Goal: Contribute content

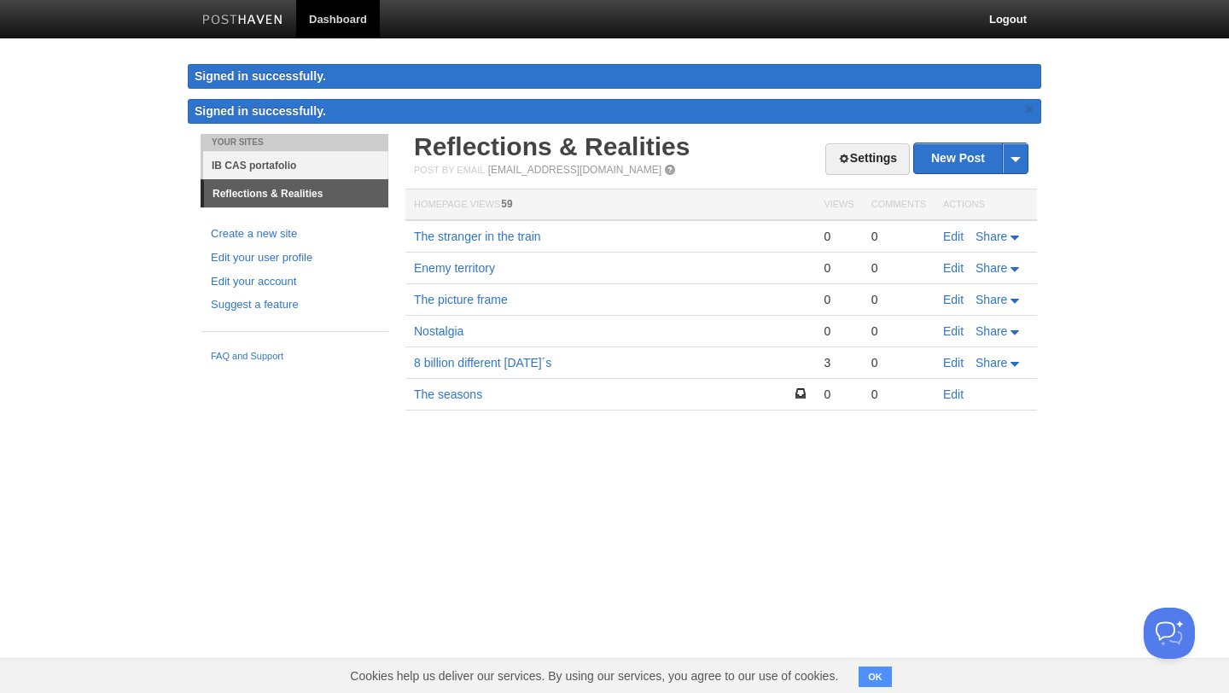
click at [325, 164] on link "IB CAS portafolio" at bounding box center [295, 165] width 185 height 28
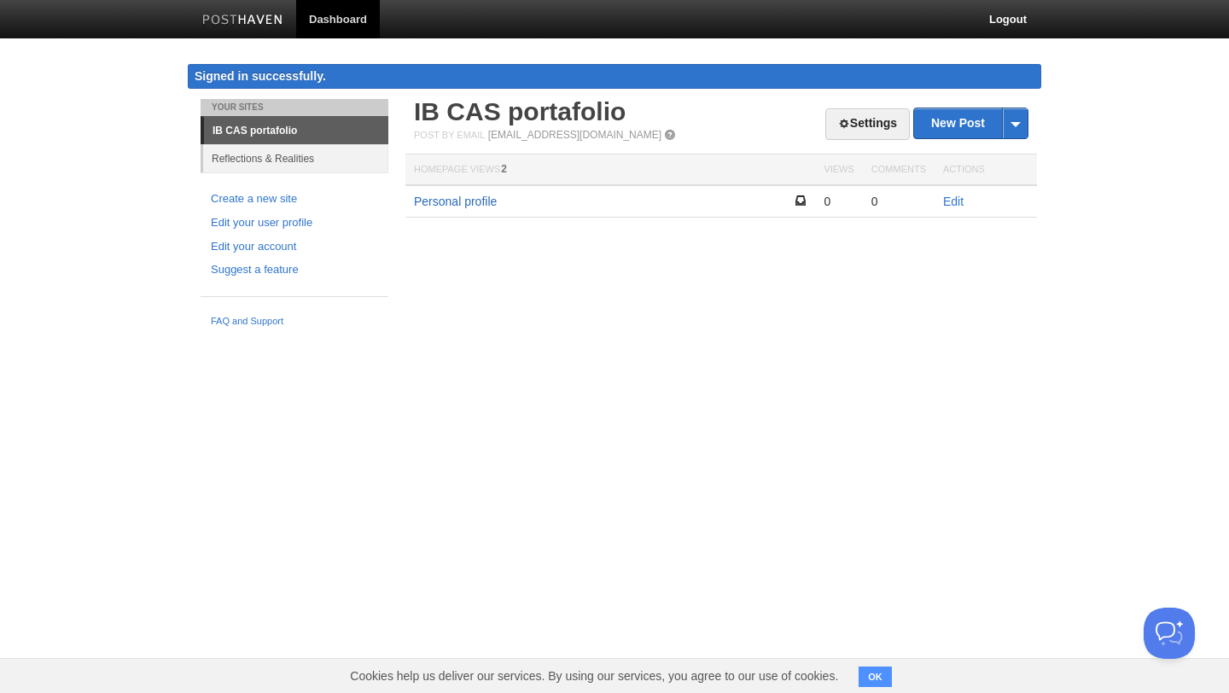
click at [460, 198] on link "Personal profile" at bounding box center [455, 202] width 83 height 14
click at [956, 203] on link "Edit" at bounding box center [953, 202] width 20 height 14
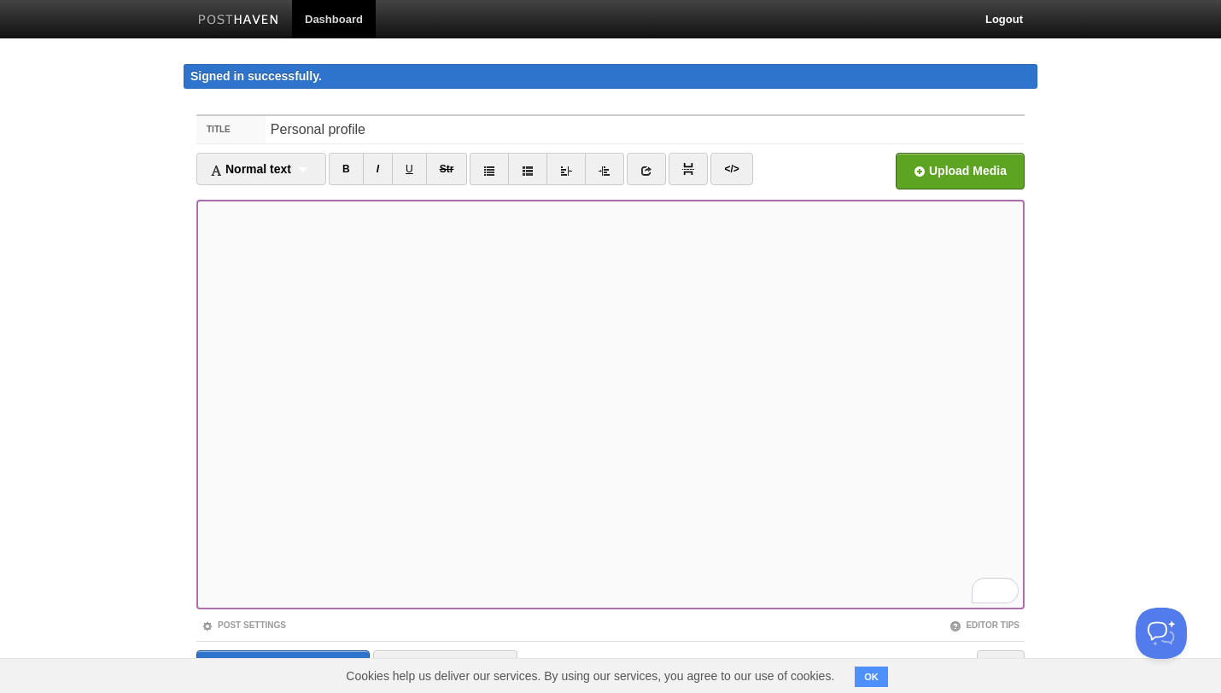
scroll to position [63, 0]
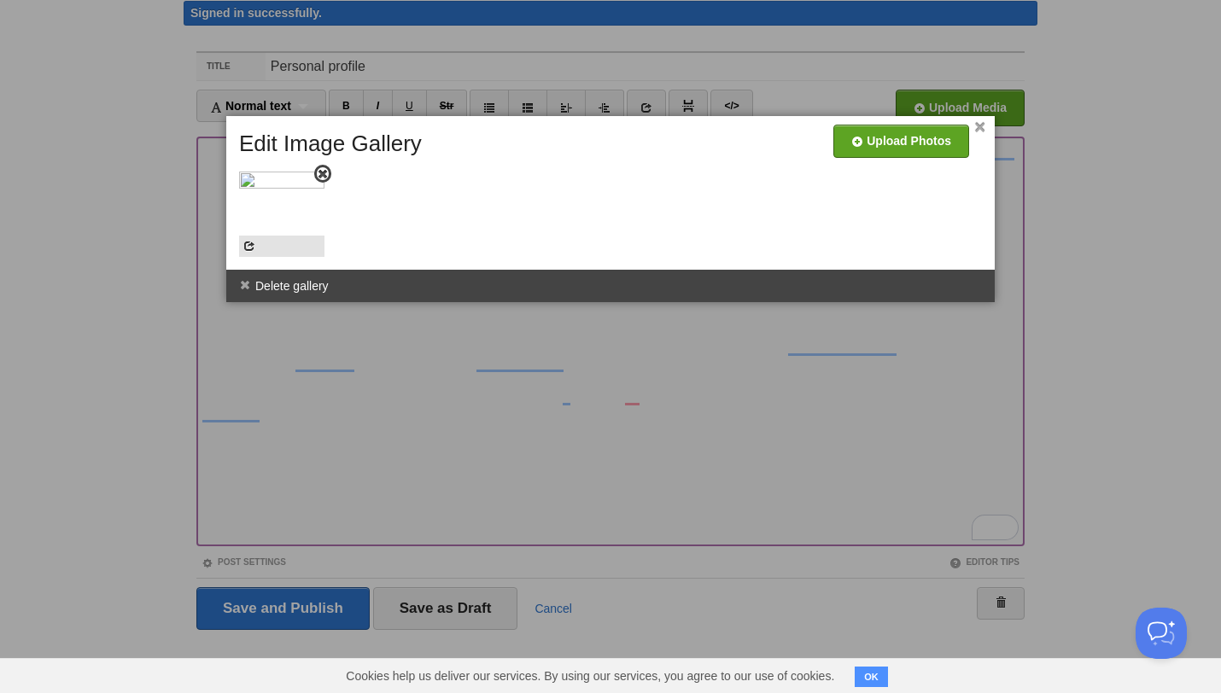
click at [260, 184] on img at bounding box center [281, 214] width 85 height 85
click at [255, 178] on img at bounding box center [281, 214] width 85 height 85
click at [251, 246] on span at bounding box center [249, 246] width 12 height 12
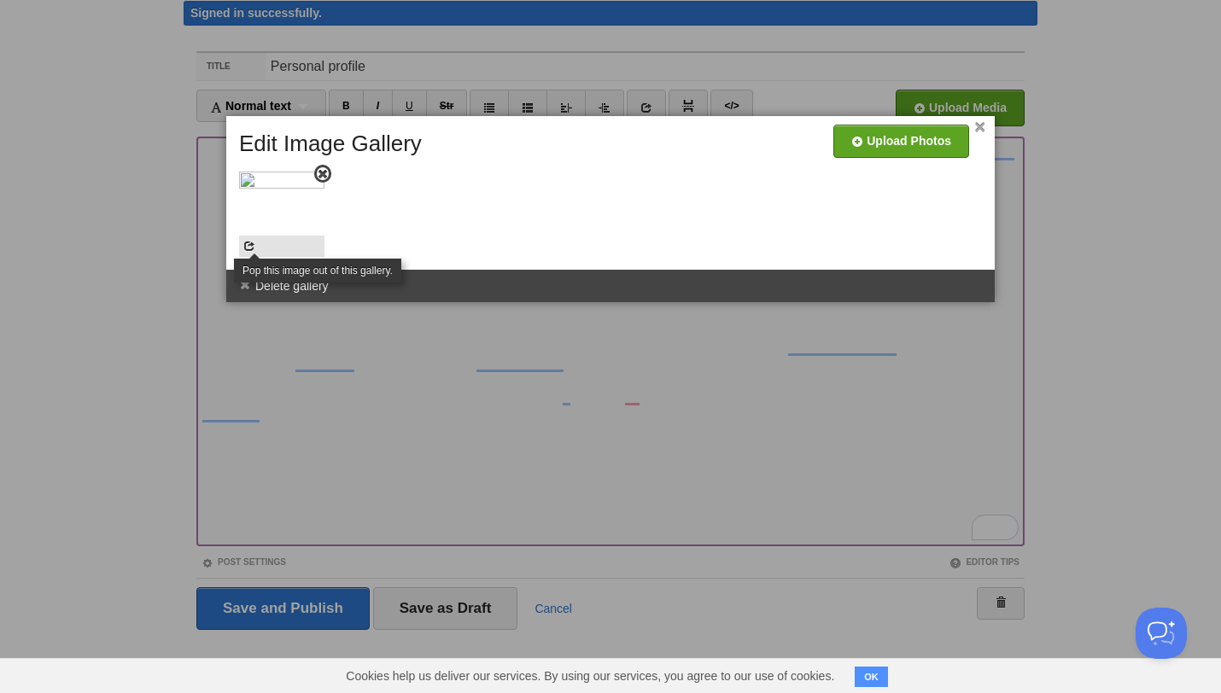
click at [251, 246] on span at bounding box center [249, 246] width 12 height 12
click at [102, 395] on div at bounding box center [610, 346] width 1221 height 693
